Goal: Information Seeking & Learning: Learn about a topic

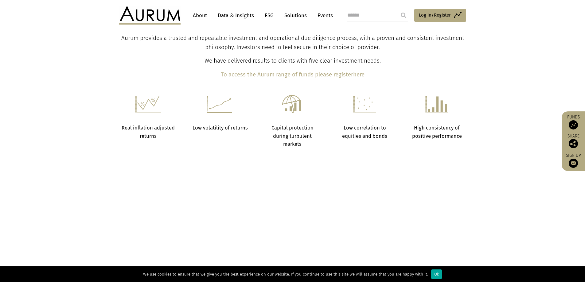
scroll to position [580, 0]
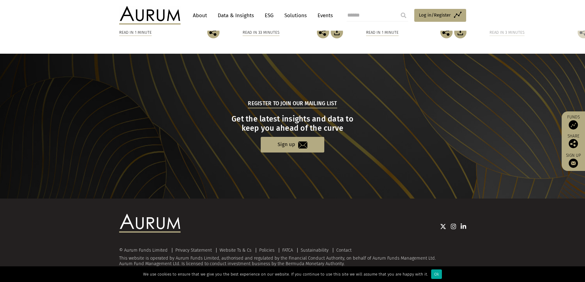
click at [438, 274] on div "We use cookies to ensure that we give you the best experience on our website. I…" at bounding box center [292, 275] width 585 height 16
click at [434, 274] on div "Ok" at bounding box center [436, 275] width 11 height 10
click at [434, 274] on div "© Aurum Funds Limited Privacy Statement Website Ts & Cs Policies FATCA Sustaina…" at bounding box center [292, 241] width 585 height 84
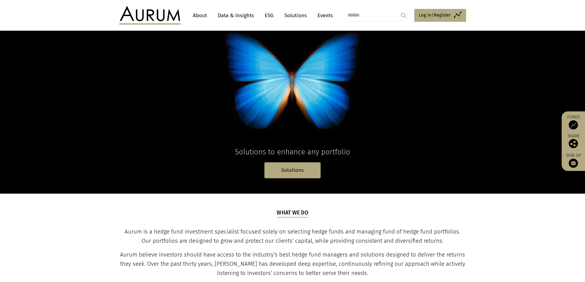
scroll to position [0, 0]
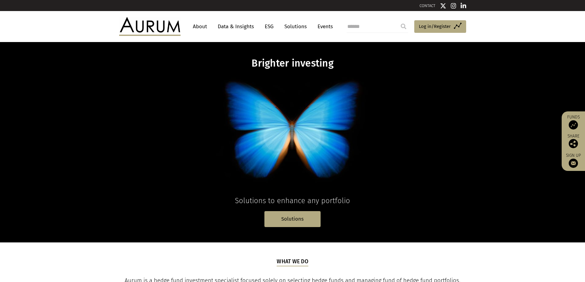
click at [201, 23] on link "About" at bounding box center [200, 26] width 20 height 11
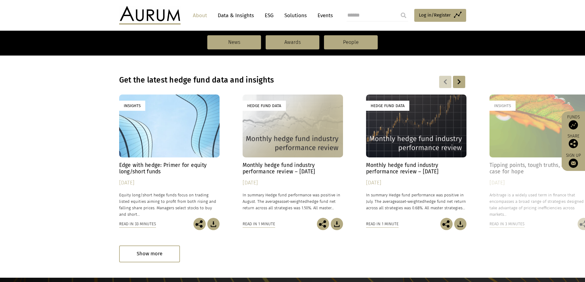
scroll to position [415, 0]
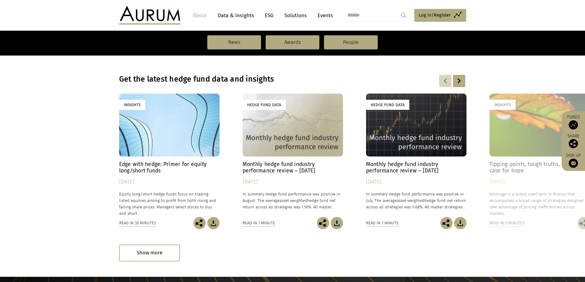
click at [423, 124] on div "Hedge Fund Data" at bounding box center [416, 125] width 100 height 63
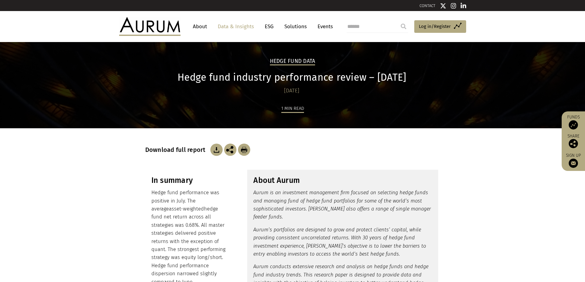
click at [204, 26] on link "About" at bounding box center [200, 26] width 20 height 11
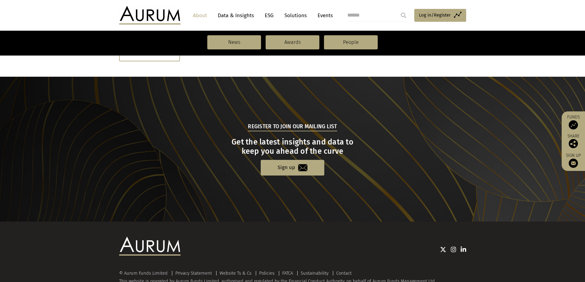
scroll to position [638, 0]
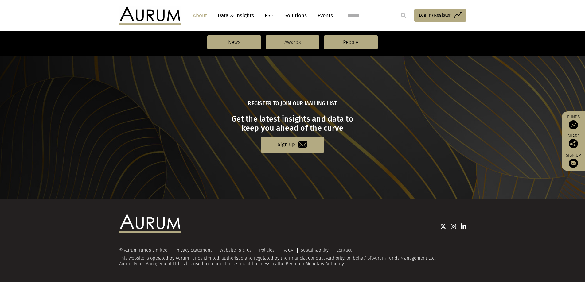
click at [455, 226] on img at bounding box center [454, 227] width 6 height 6
